Goal: Information Seeking & Learning: Find specific fact

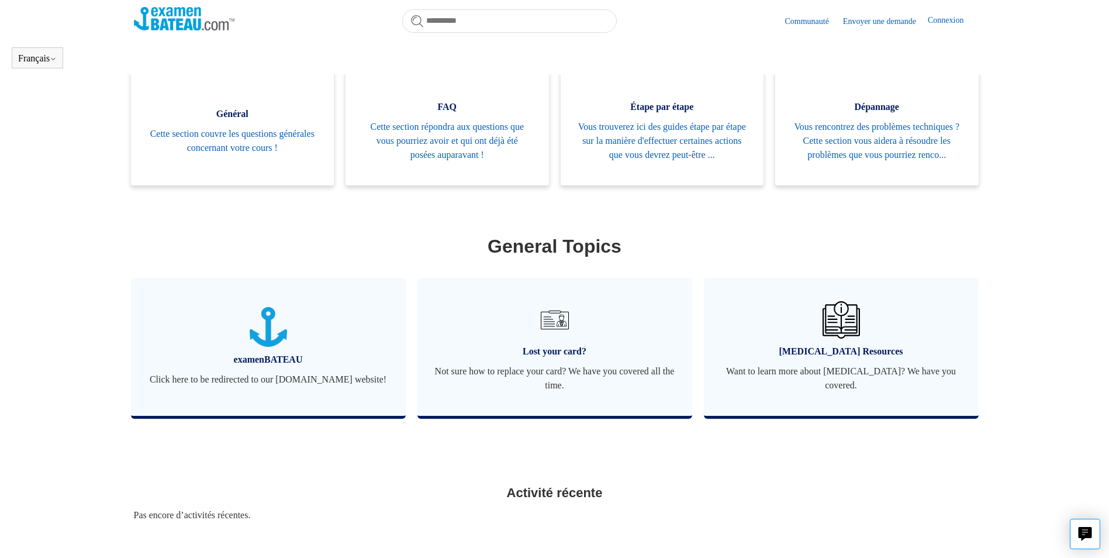
click at [981, 203] on ul "Général Cette section couvre les questions générales concernant votre cours ! F…" at bounding box center [555, 137] width 860 height 132
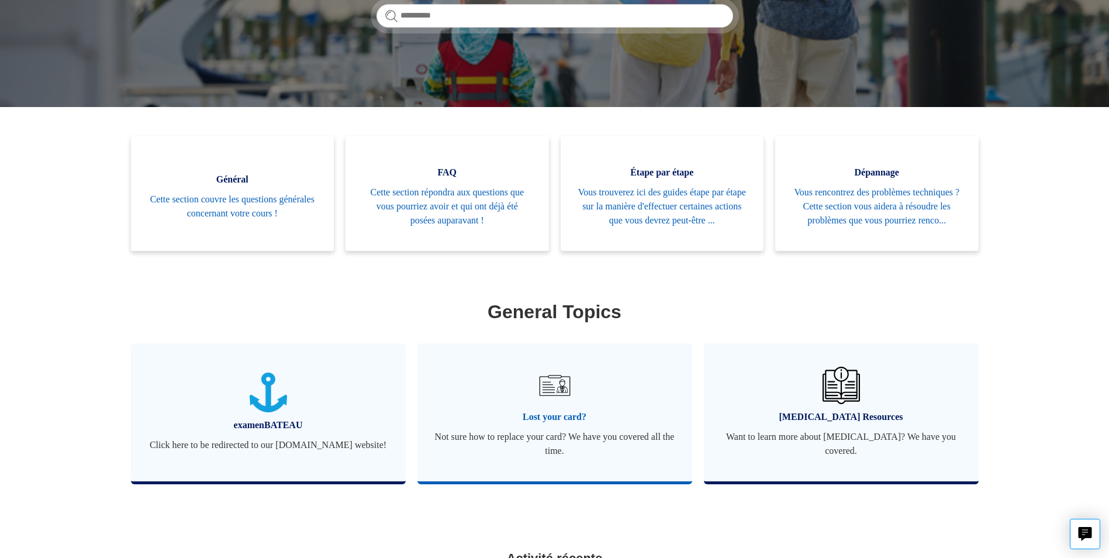
scroll to position [234, 0]
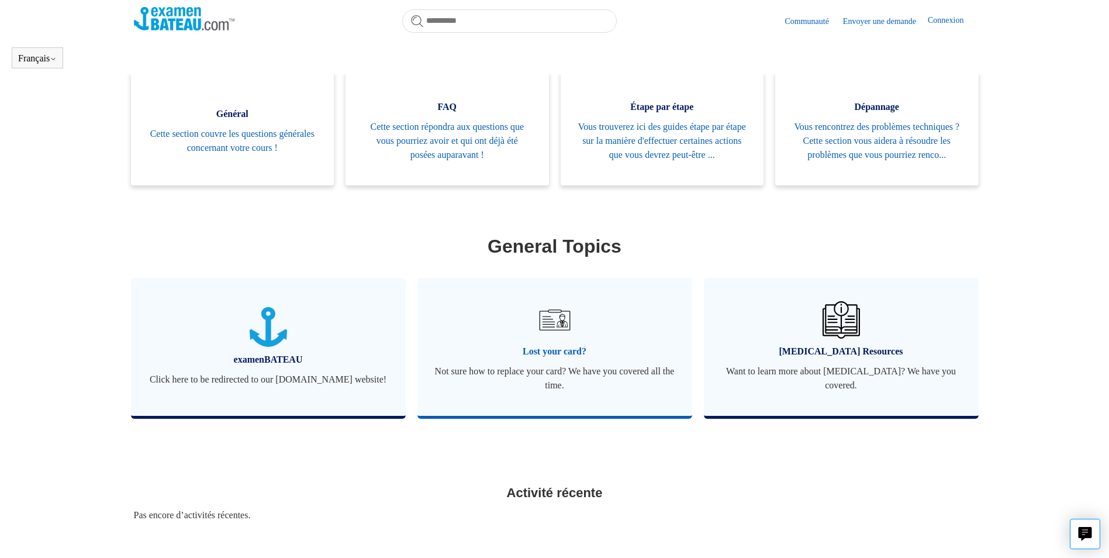
click at [563, 340] on img at bounding box center [554, 319] width 41 height 41
click at [571, 391] on link "Lost your card? Not sure how to replace your card? We have you covered all the …" at bounding box center [555, 347] width 275 height 138
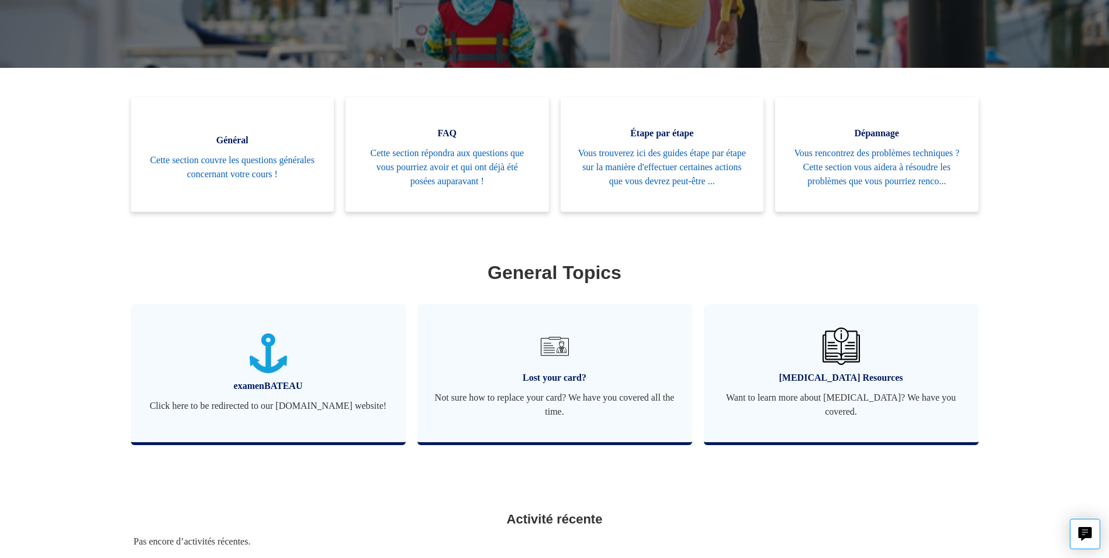
scroll to position [316, 0]
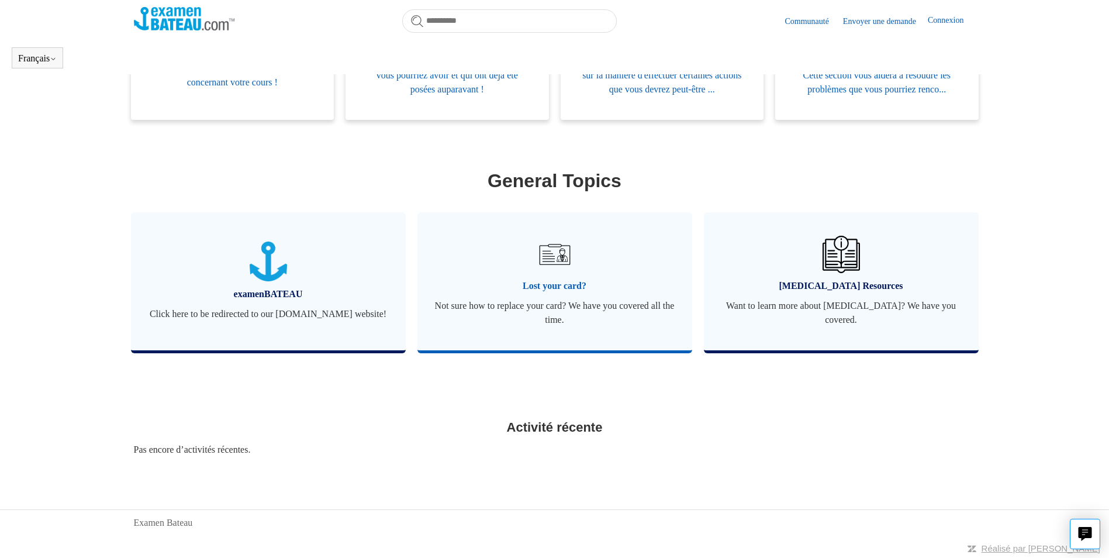
click at [555, 269] on img at bounding box center [554, 254] width 41 height 41
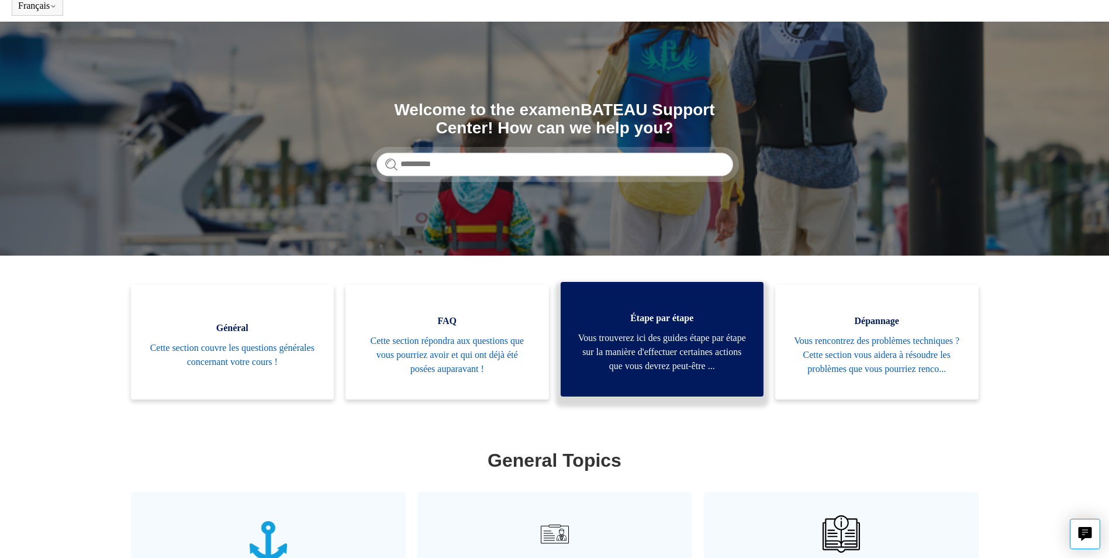
scroll to position [316, 0]
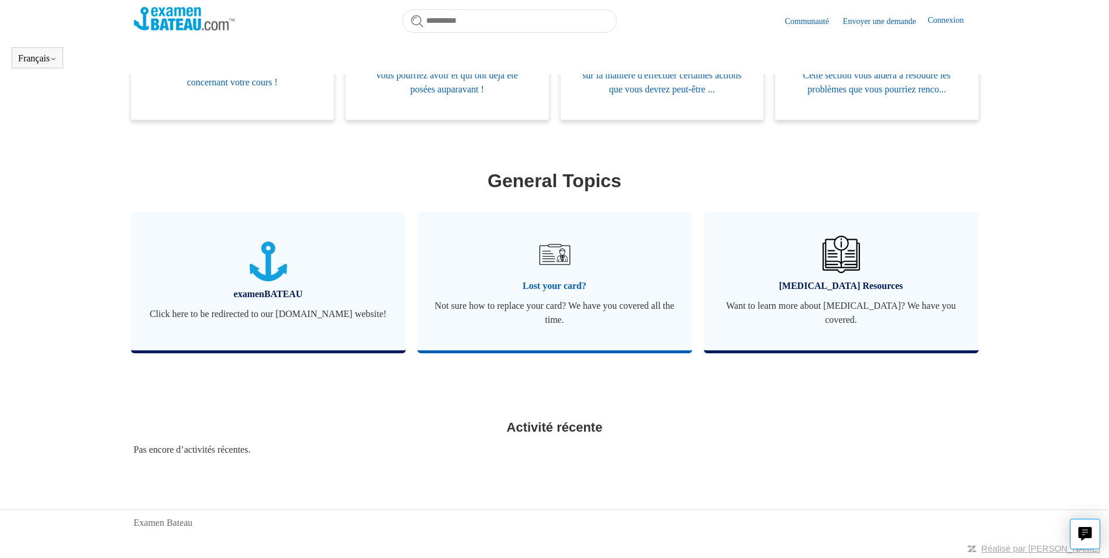
click at [610, 311] on span "Not sure how to replace your card? We have you covered all the time." at bounding box center [555, 313] width 240 height 28
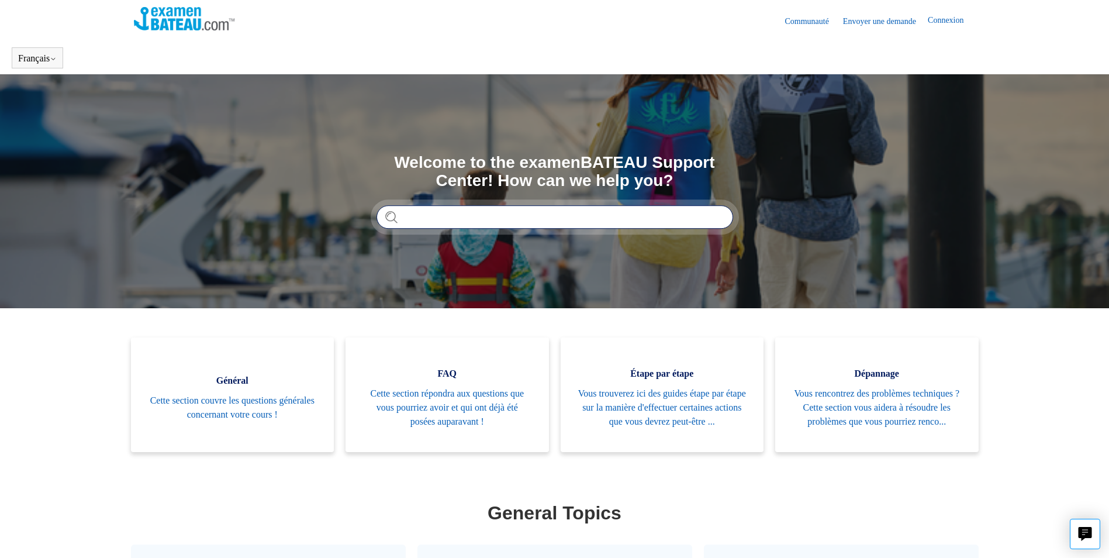
click at [459, 219] on input "Rechercher" at bounding box center [555, 216] width 357 height 23
type input "**********"
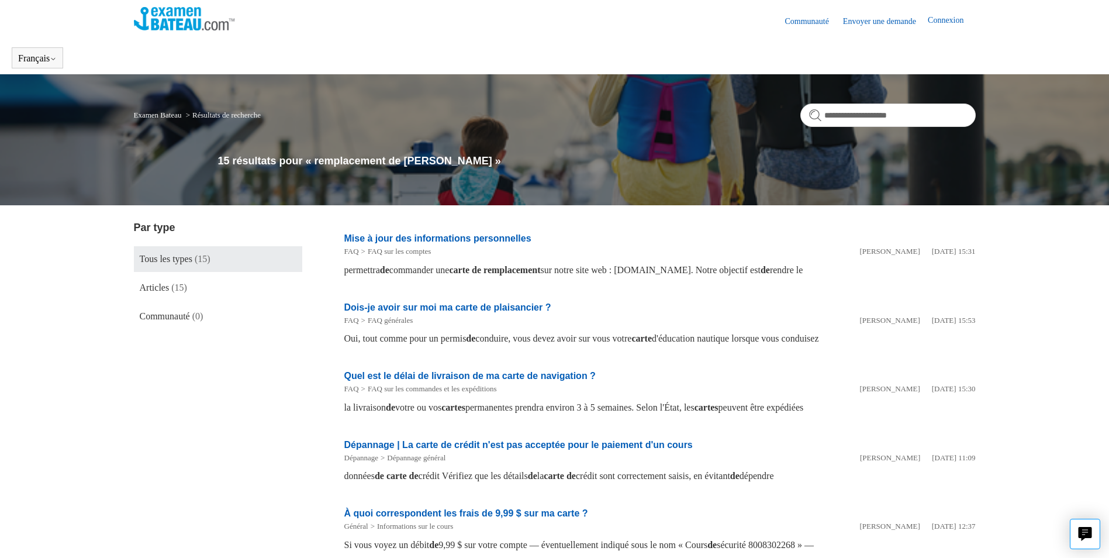
click at [183, 24] on img at bounding box center [184, 18] width 101 height 23
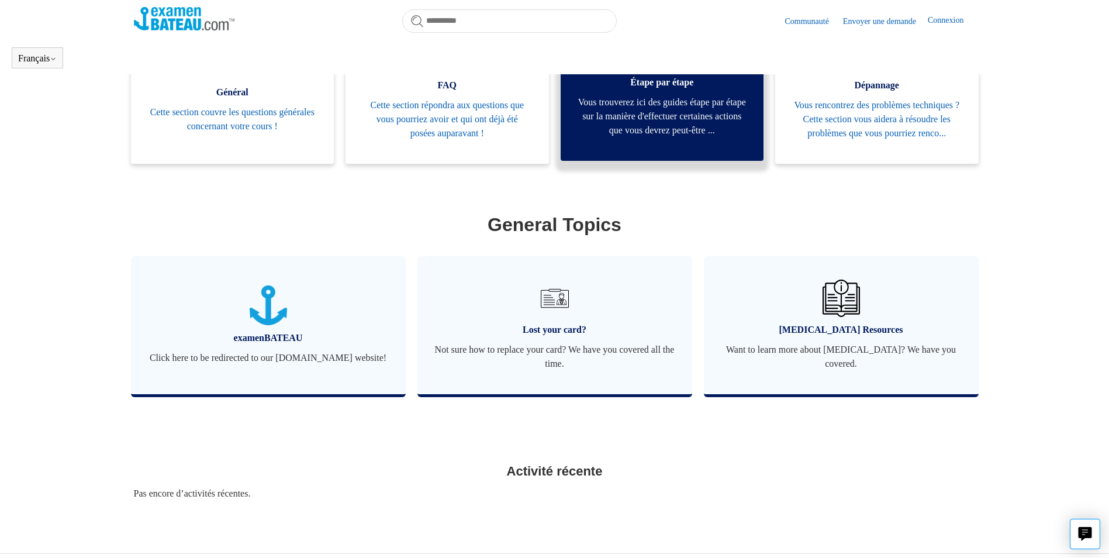
scroll to position [260, 0]
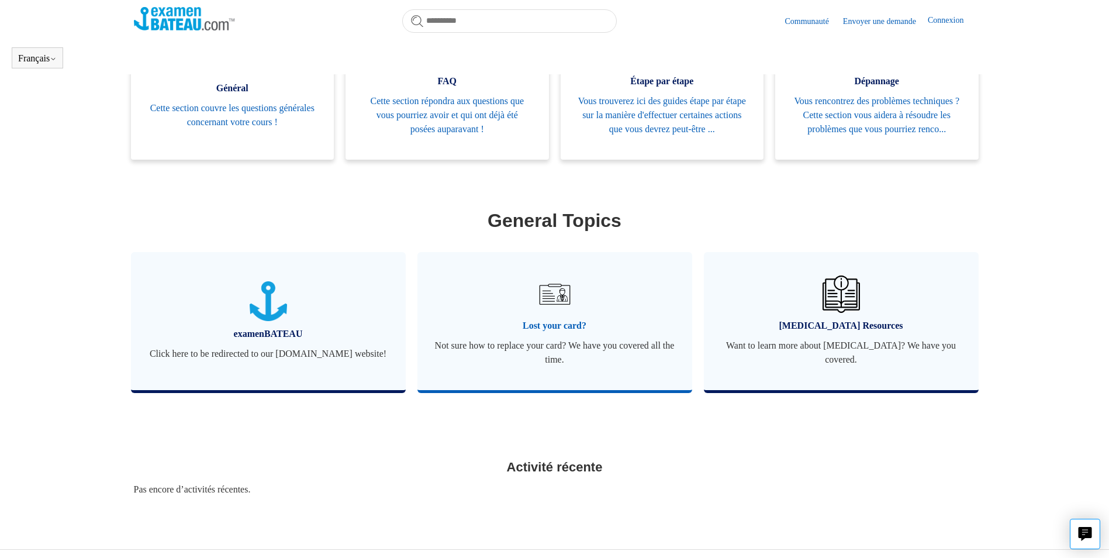
click at [539, 333] on span "Lost your card?" at bounding box center [555, 326] width 240 height 14
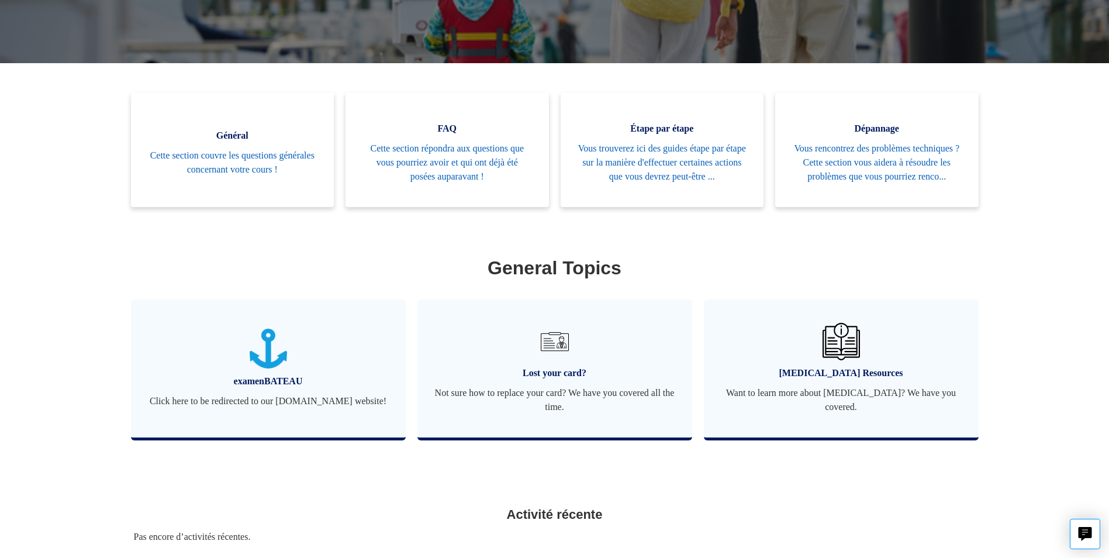
scroll to position [316, 0]
